Goal: Task Accomplishment & Management: Use online tool/utility

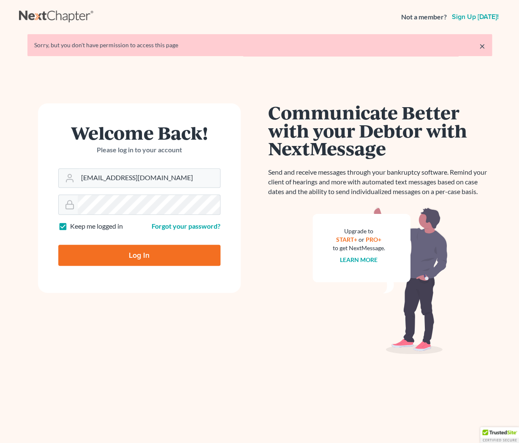
click at [153, 262] on input "Log In" at bounding box center [139, 255] width 162 height 21
type input "Thinking..."
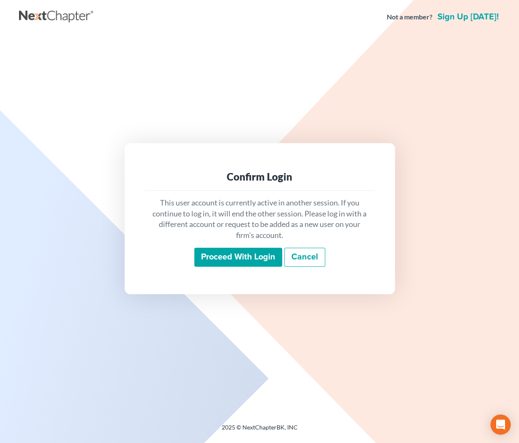
click at [239, 258] on input "Proceed with login" at bounding box center [238, 257] width 88 height 19
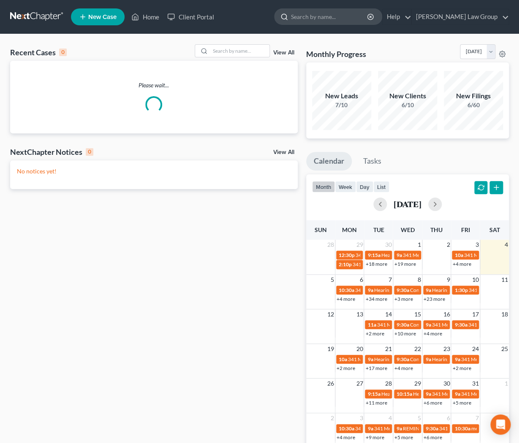
click at [349, 17] on input "search" at bounding box center [329, 17] width 77 height 16
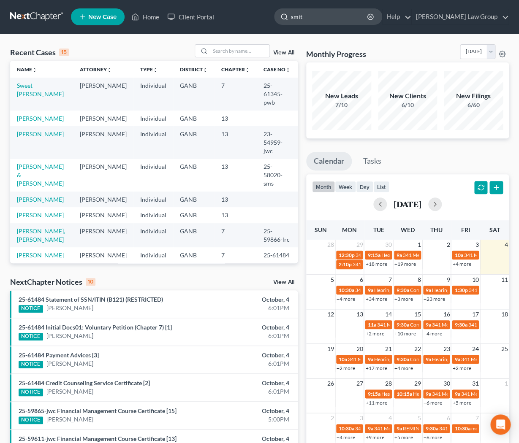
type input "smith"
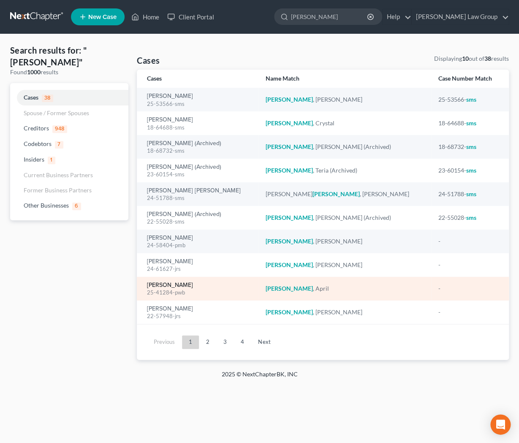
click at [157, 286] on link "Smith, April" at bounding box center [170, 286] width 46 height 6
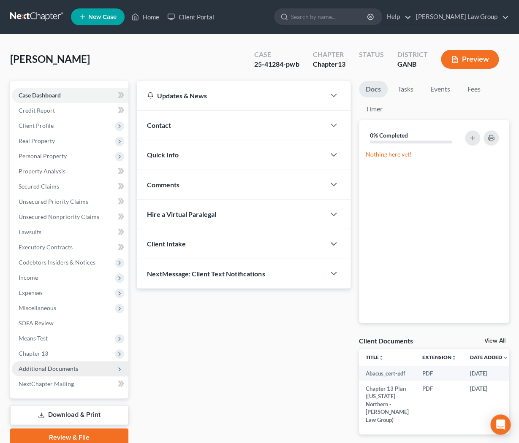
click at [68, 366] on span "Additional Documents" at bounding box center [49, 368] width 60 height 7
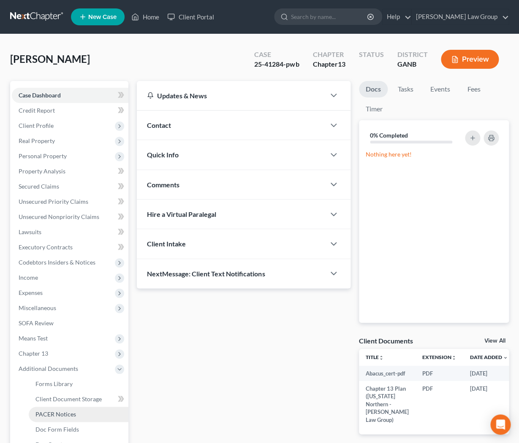
click at [62, 412] on span "PACER Notices" at bounding box center [55, 414] width 41 height 7
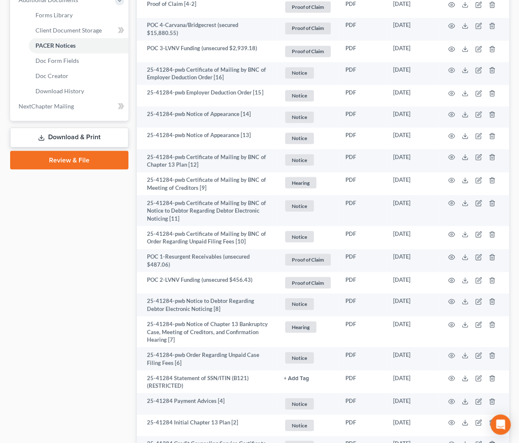
scroll to position [471, 0]
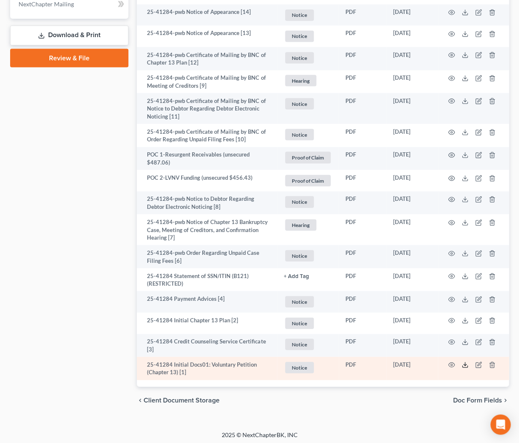
click at [466, 364] on icon at bounding box center [465, 365] width 7 height 7
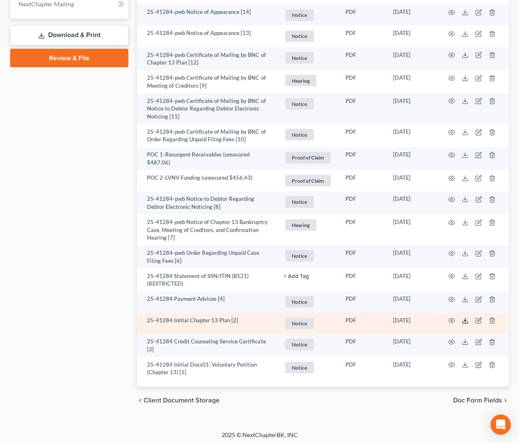
click at [465, 321] on icon at bounding box center [464, 322] width 5 height 2
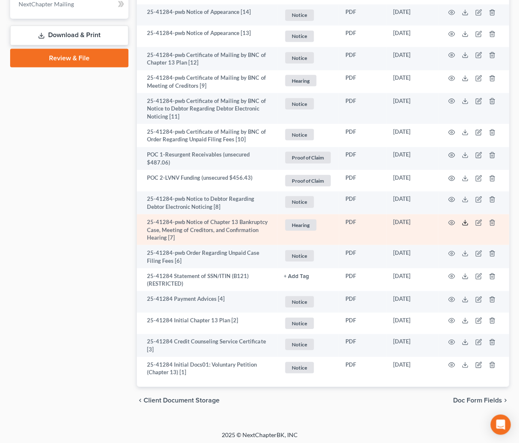
click at [465, 222] on icon at bounding box center [465, 222] width 7 height 7
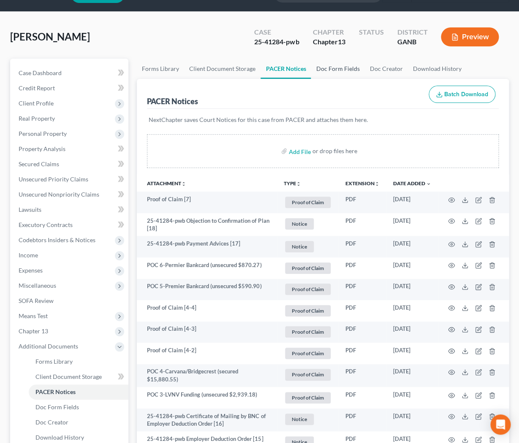
scroll to position [0, 0]
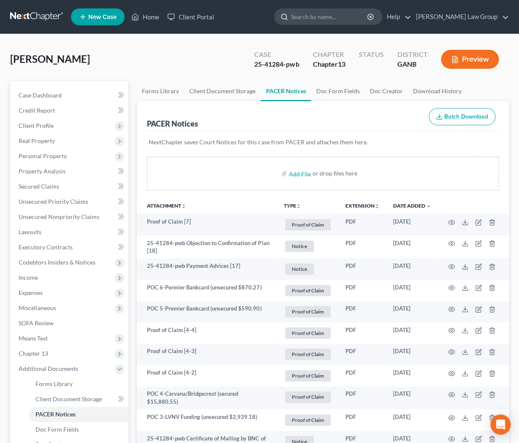
click at [362, 16] on input "search" at bounding box center [329, 17] width 77 height 16
type input "raphael"
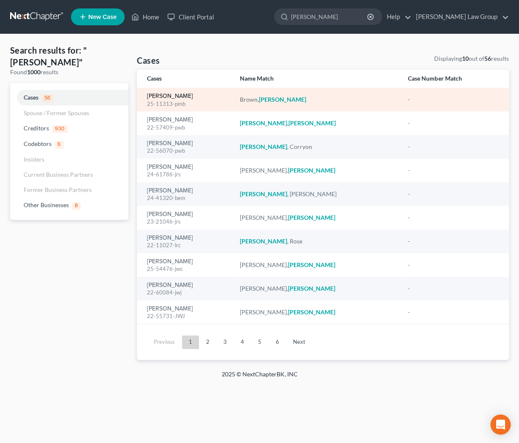
click at [183, 98] on link "Brown, Raphael" at bounding box center [170, 96] width 46 height 6
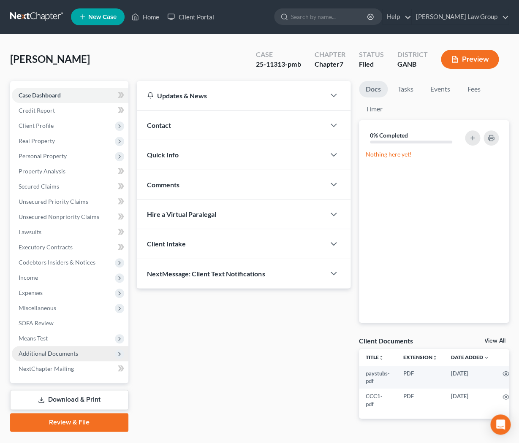
click at [48, 359] on span "Additional Documents" at bounding box center [70, 353] width 117 height 15
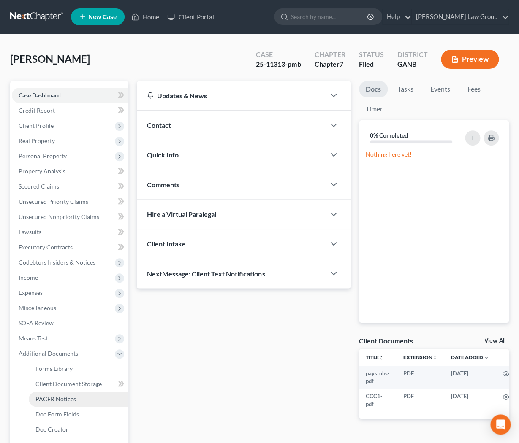
click at [60, 401] on span "PACER Notices" at bounding box center [55, 399] width 41 height 7
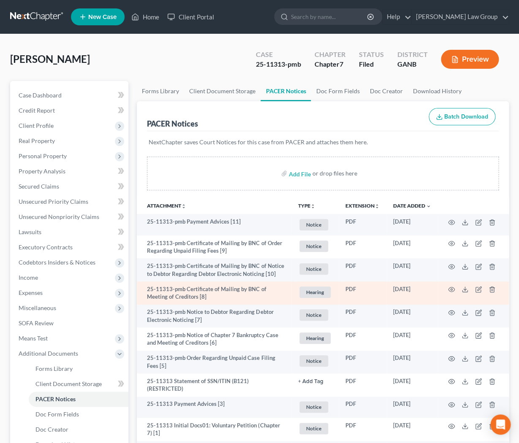
scroll to position [111, 0]
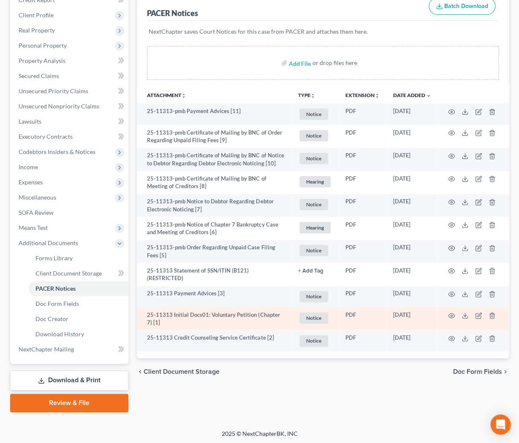
click at [465, 311] on td at bounding box center [473, 318] width 71 height 23
click at [463, 313] on icon at bounding box center [465, 316] width 7 height 7
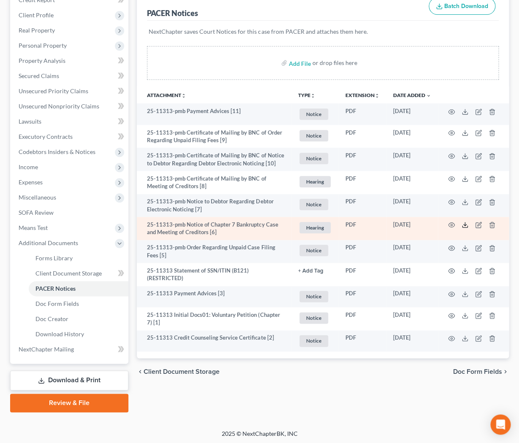
click at [465, 224] on icon at bounding box center [465, 225] width 7 height 7
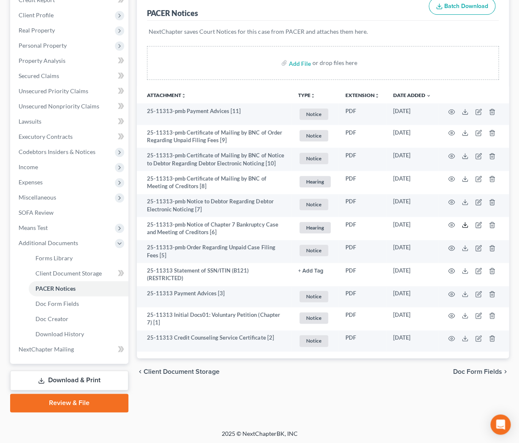
scroll to position [0, 0]
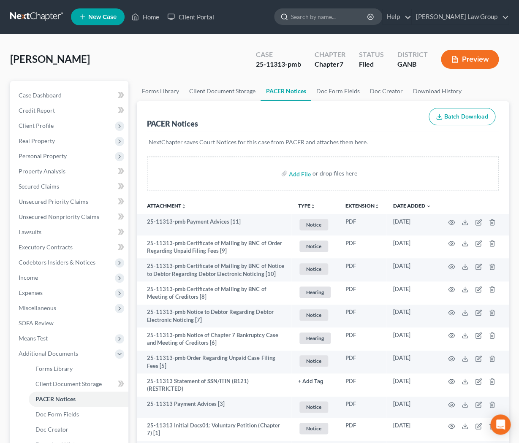
click at [345, 17] on input "search" at bounding box center [329, 17] width 77 height 16
type input "greer"
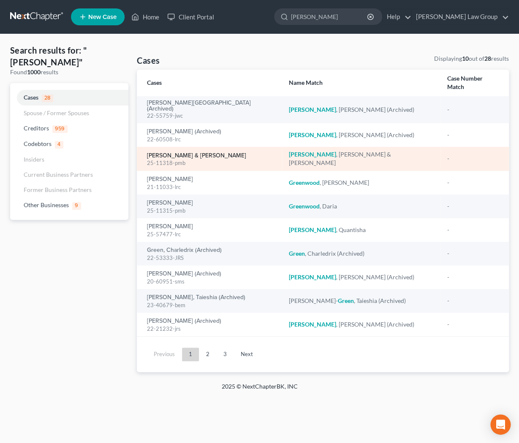
click at [191, 153] on link "Greer, Bonnie & Jones, James" at bounding box center [196, 156] width 99 height 6
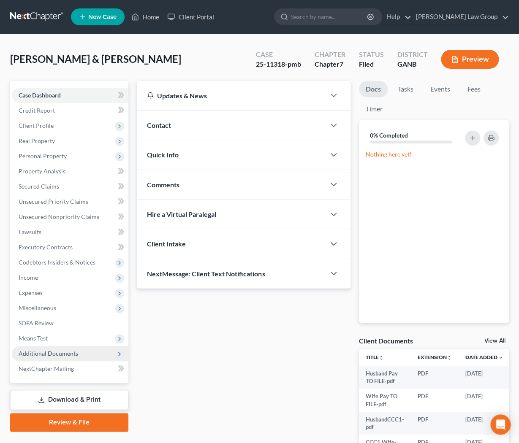
click at [46, 351] on span "Additional Documents" at bounding box center [49, 353] width 60 height 7
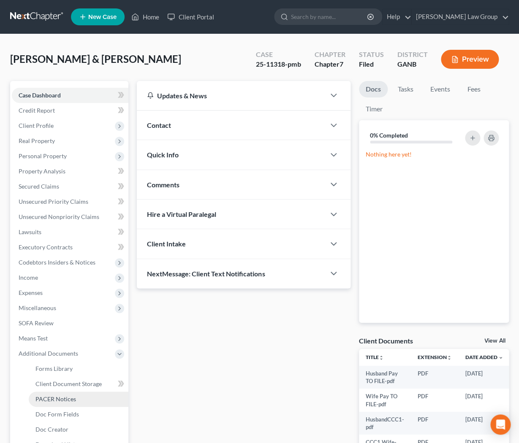
click at [50, 399] on span "PACER Notices" at bounding box center [55, 399] width 41 height 7
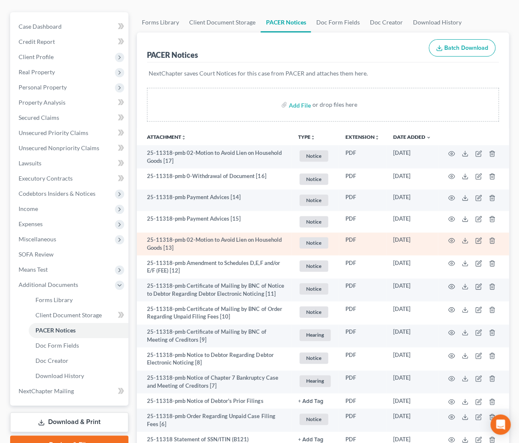
scroll to position [226, 0]
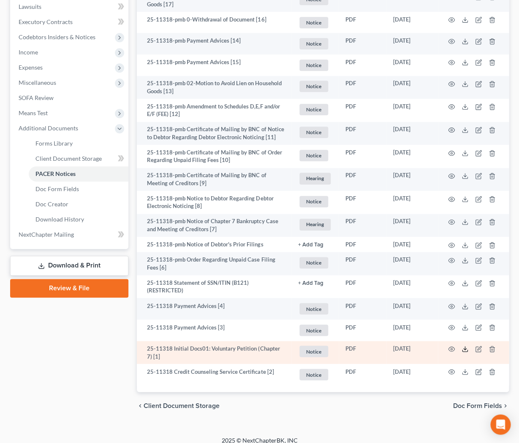
click at [466, 346] on icon at bounding box center [465, 349] width 7 height 7
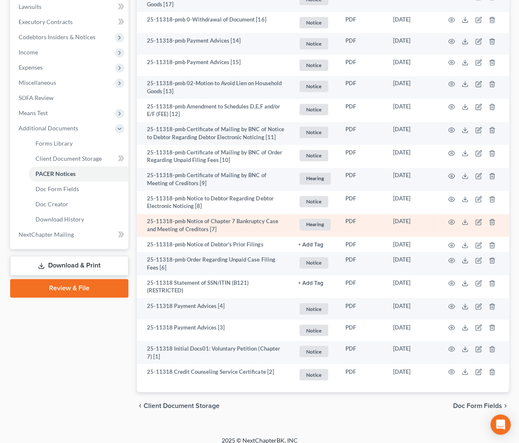
click at [469, 224] on td at bounding box center [473, 225] width 71 height 23
click at [465, 223] on polyline at bounding box center [465, 222] width 3 height 1
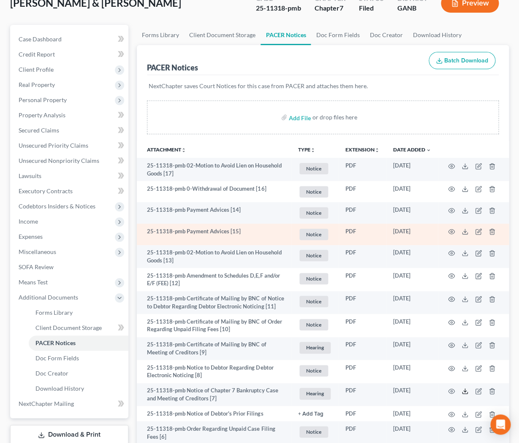
scroll to position [0, 0]
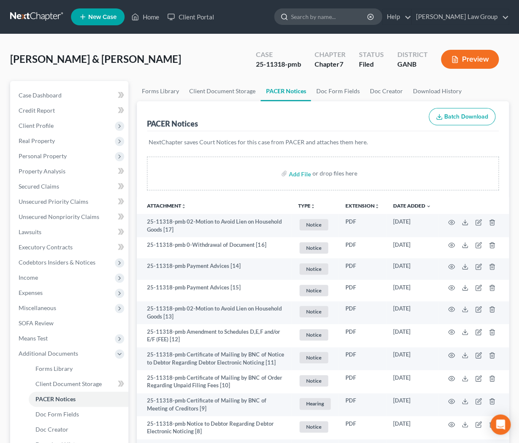
click at [368, 22] on input "search" at bounding box center [329, 17] width 77 height 16
click at [338, 23] on input "search" at bounding box center [329, 17] width 77 height 16
type input "greenwood"
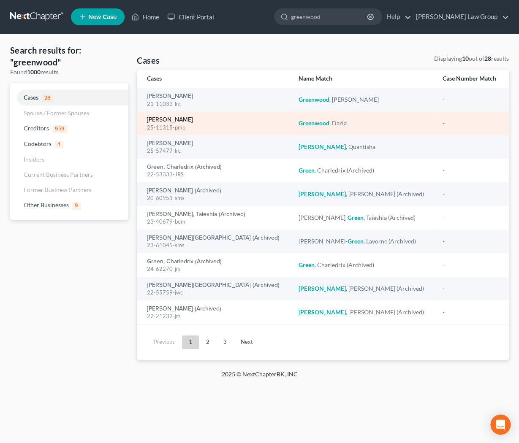
click at [181, 123] on link "Greenwood, Daria" at bounding box center [170, 120] width 46 height 6
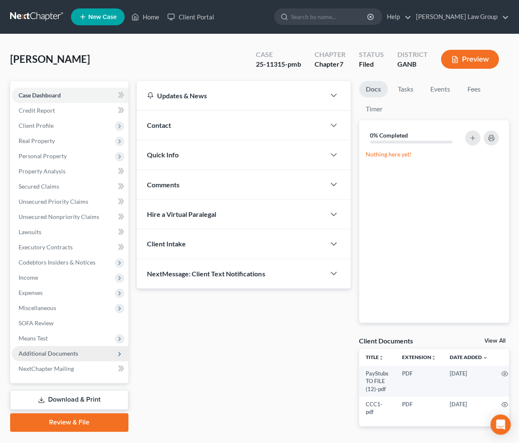
click at [67, 357] on span "Additional Documents" at bounding box center [49, 353] width 60 height 7
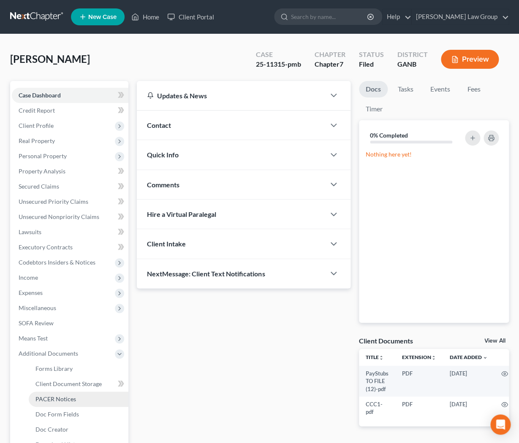
click at [66, 398] on span "PACER Notices" at bounding box center [55, 399] width 41 height 7
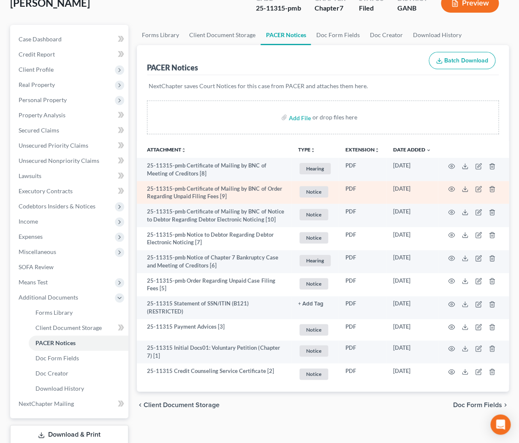
scroll to position [58, 0]
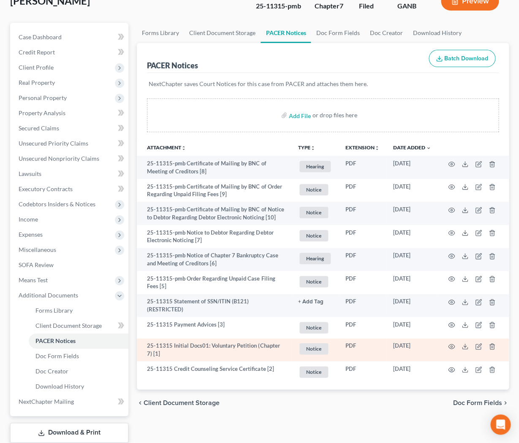
click at [466, 343] on td at bounding box center [473, 350] width 71 height 23
click at [466, 348] on icon at bounding box center [464, 349] width 5 height 2
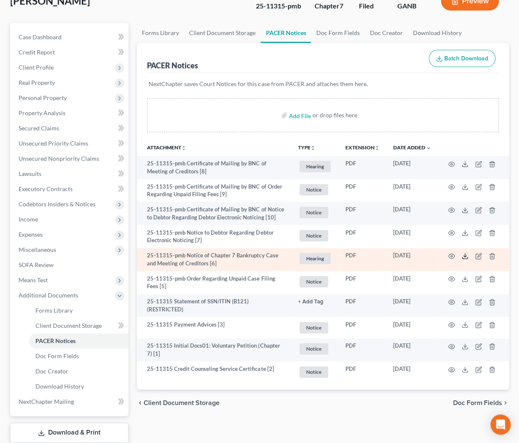
click at [465, 255] on line at bounding box center [465, 255] width 0 height 3
